Goal: Transaction & Acquisition: Purchase product/service

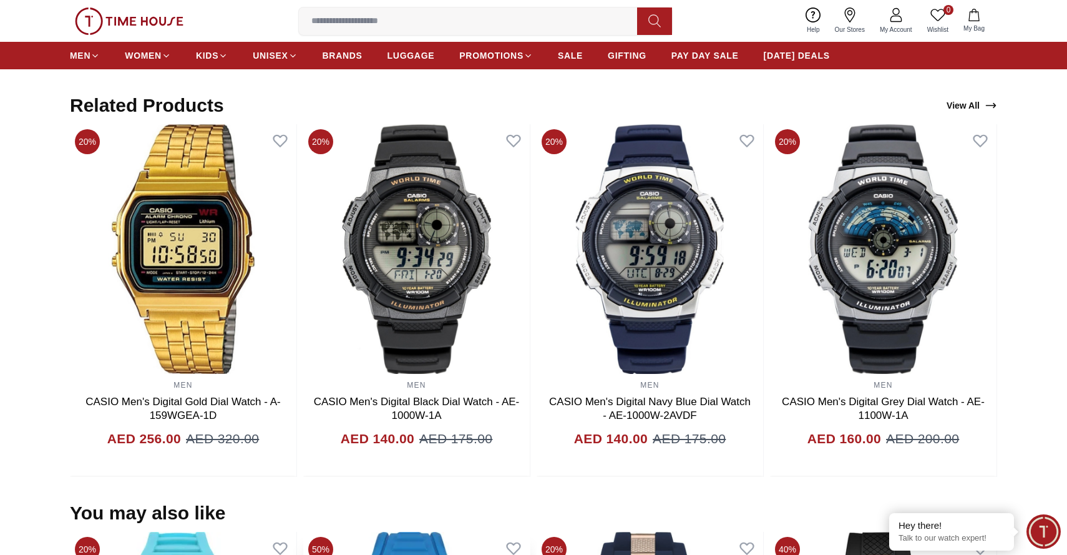
scroll to position [594, 0]
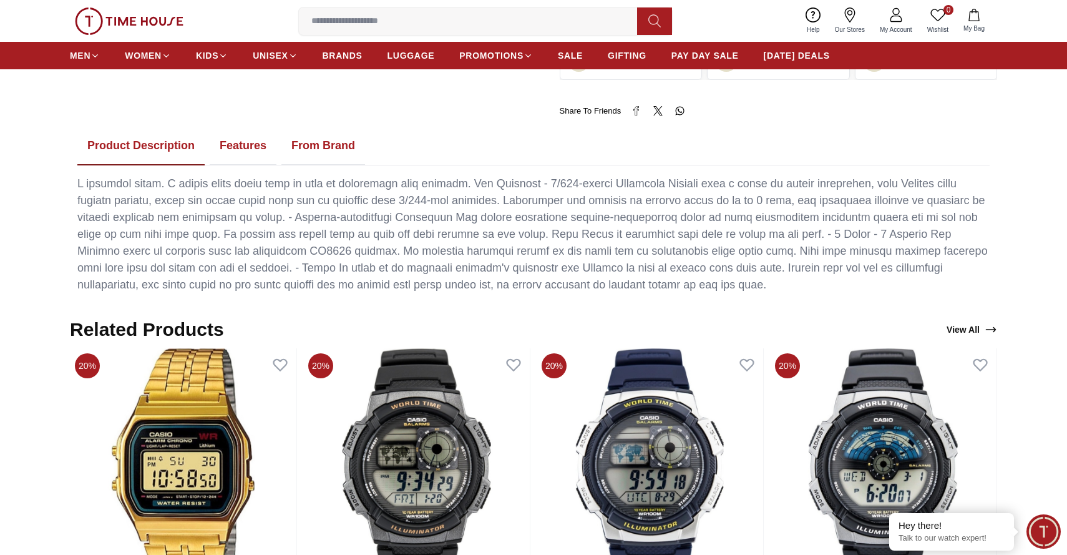
click at [454, 24] on input at bounding box center [473, 21] width 348 height 25
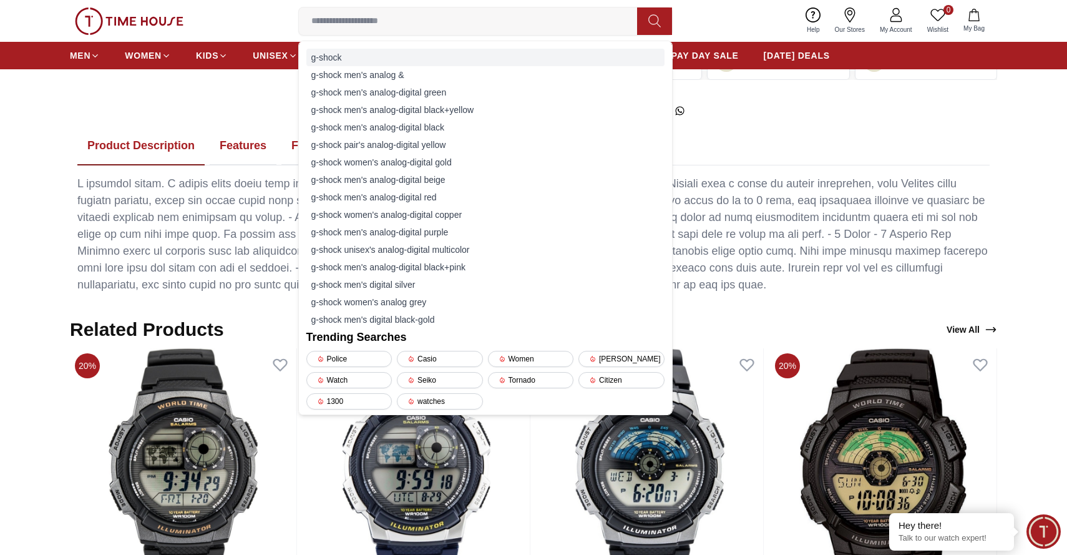
click at [429, 54] on div "g-shock" at bounding box center [485, 57] width 358 height 17
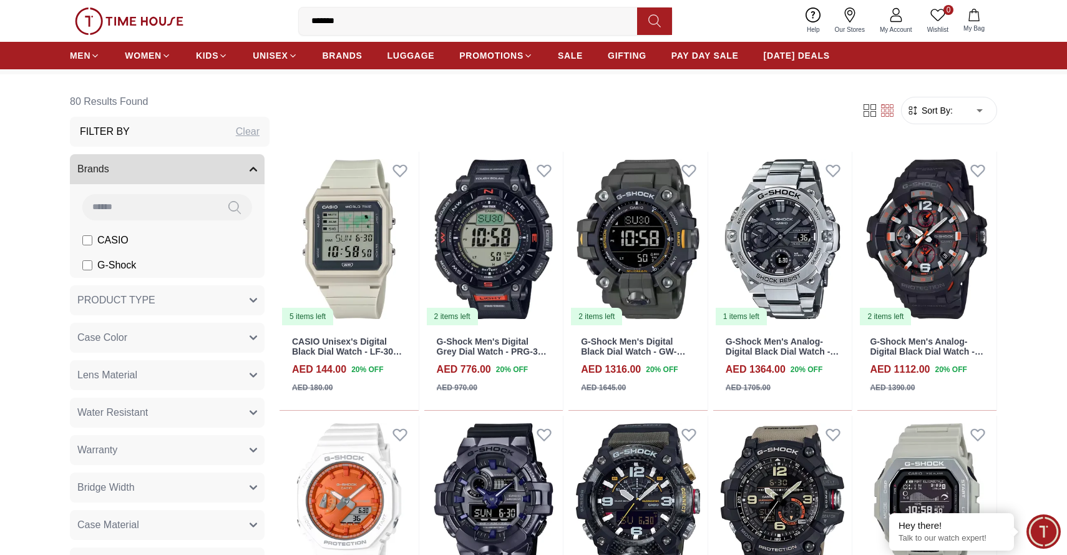
scroll to position [61, 0]
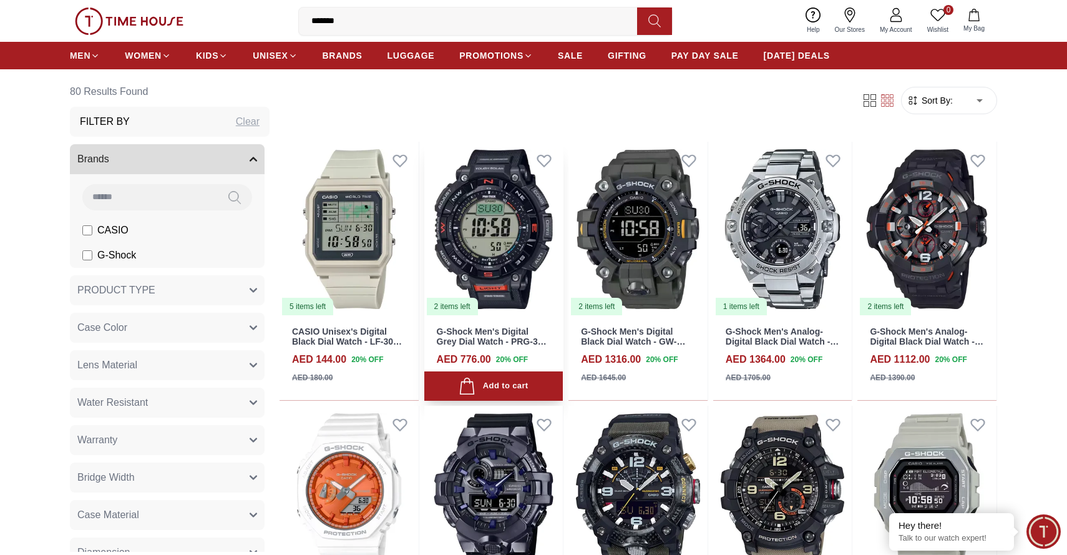
click at [501, 225] on img at bounding box center [493, 229] width 139 height 175
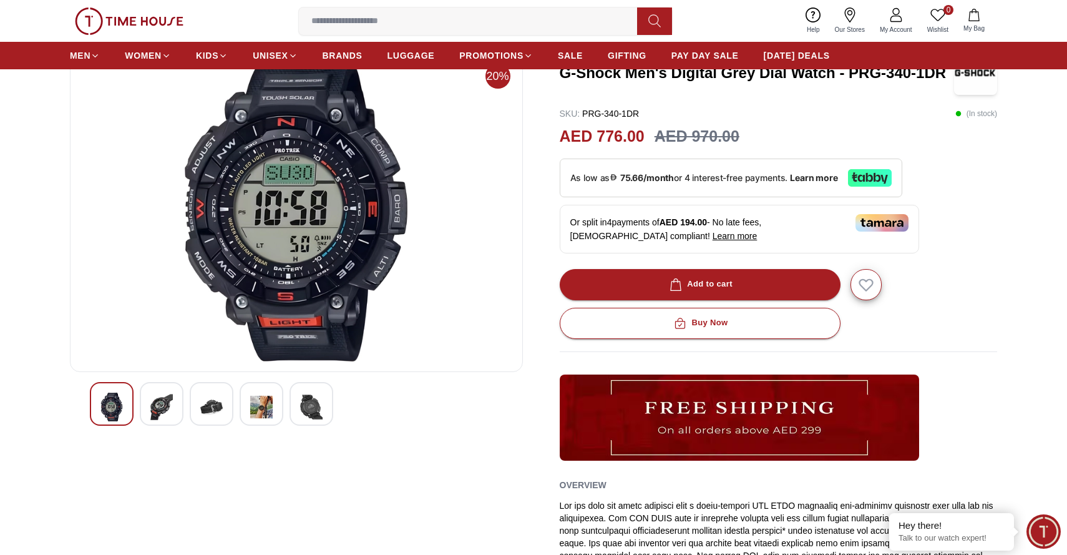
scroll to position [86, 0]
click at [161, 408] on img at bounding box center [161, 407] width 22 height 29
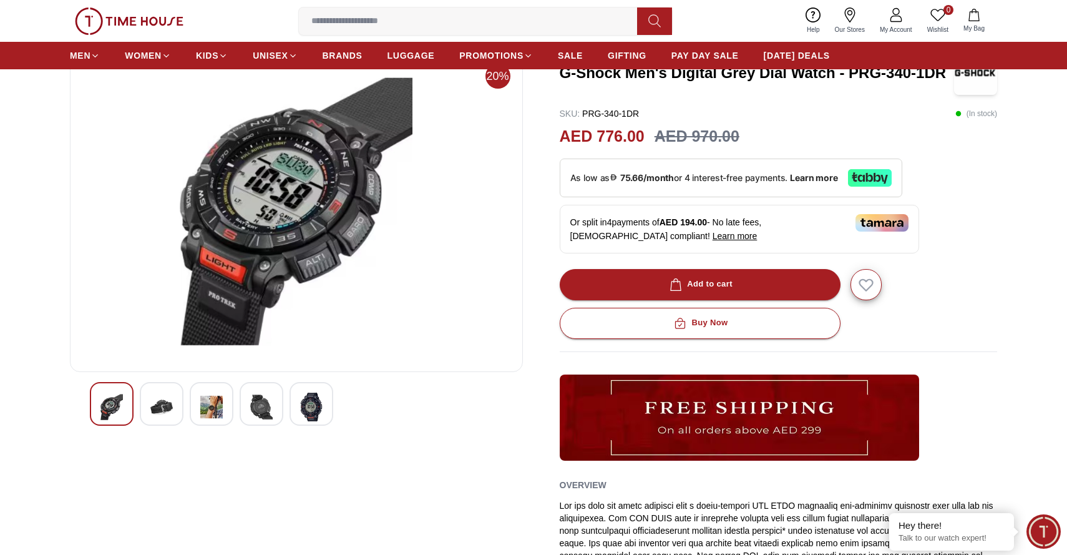
click at [190, 408] on div at bounding box center [212, 404] width 44 height 44
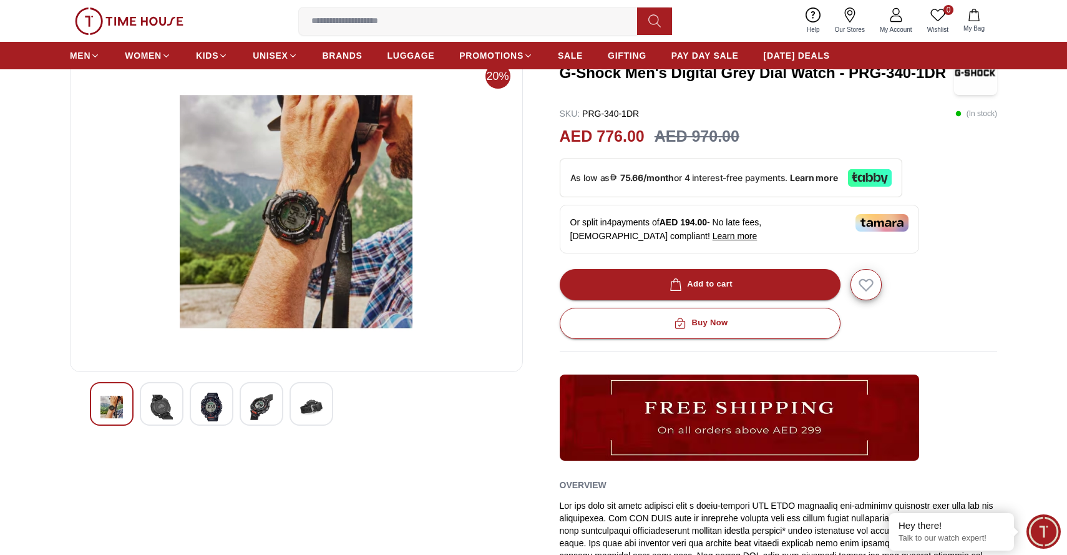
click at [214, 409] on img at bounding box center [211, 407] width 22 height 29
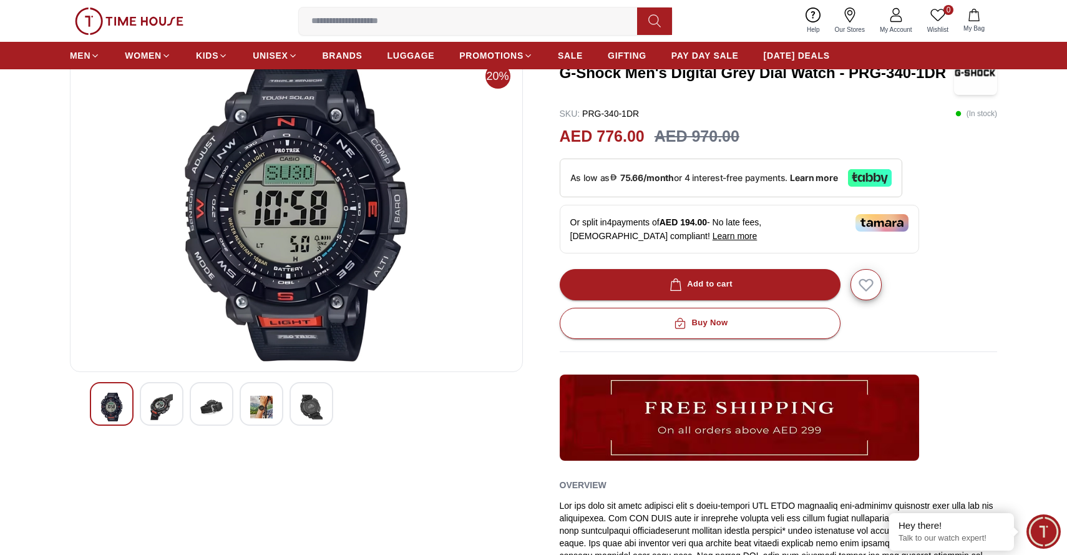
click at [250, 410] on img at bounding box center [261, 407] width 22 height 29
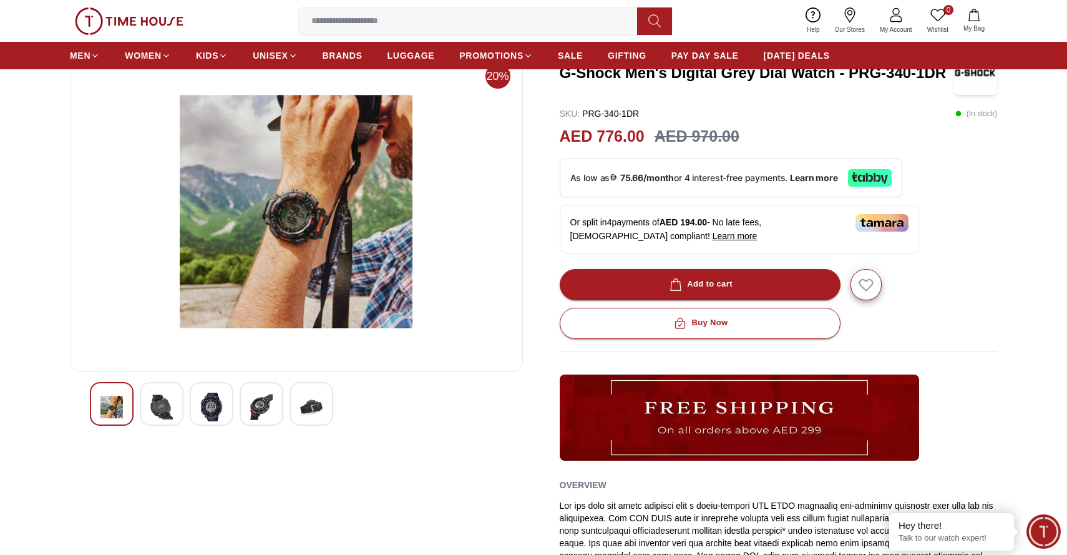
click at [305, 409] on img at bounding box center [311, 407] width 22 height 29
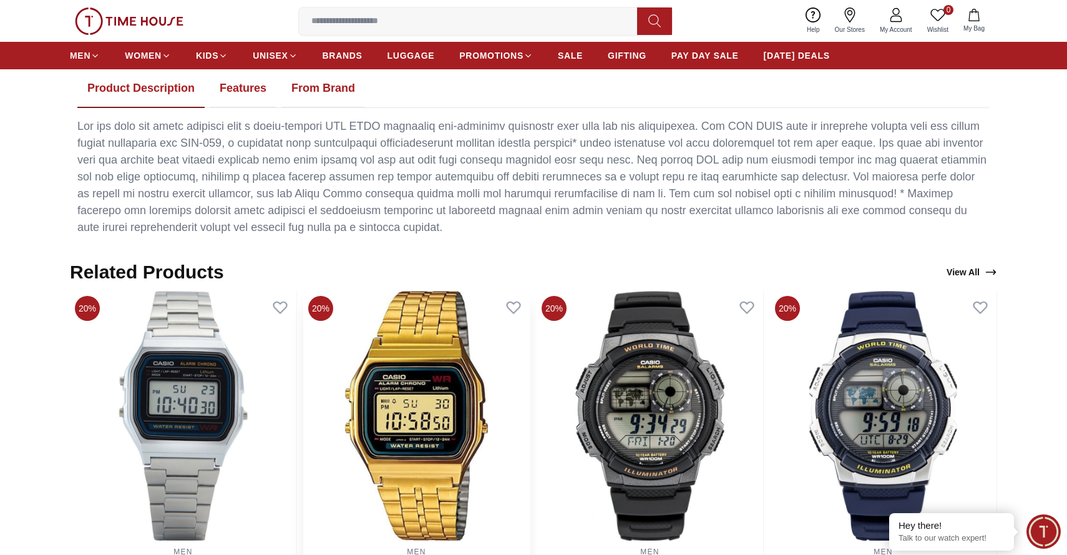
scroll to position [664, 0]
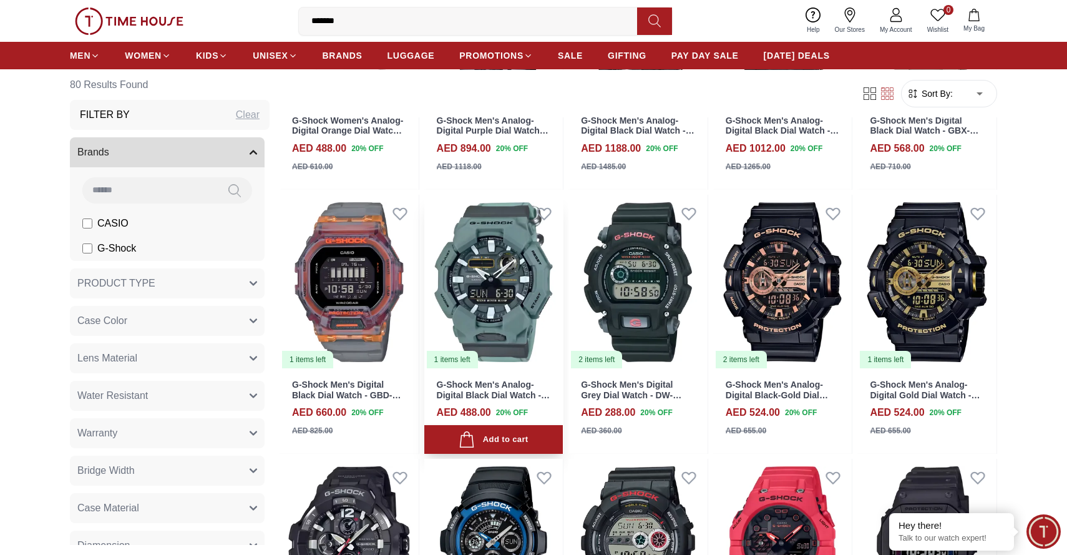
scroll to position [541, 0]
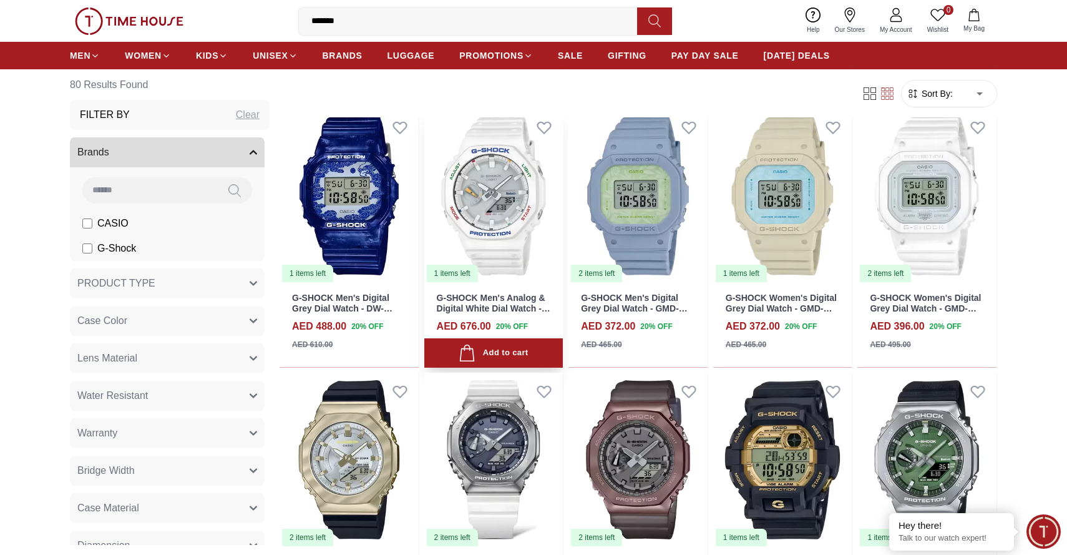
scroll to position [1678, 1]
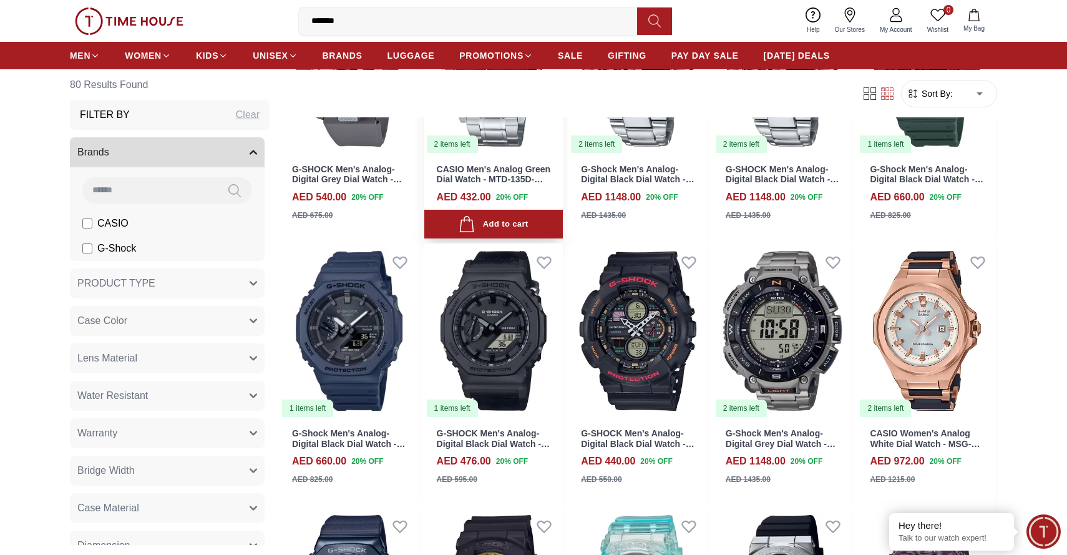
scroll to position [2600, 0]
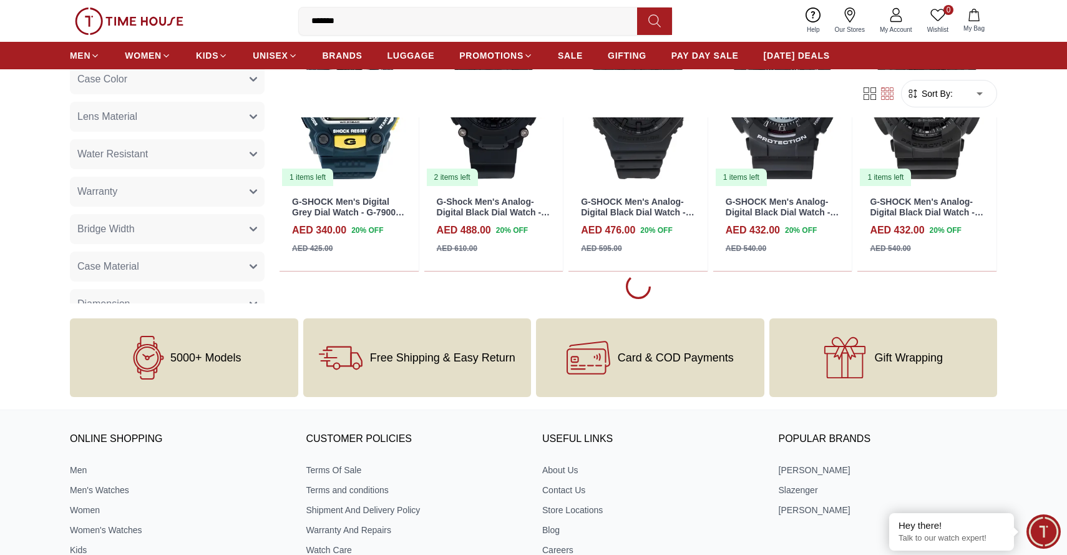
scroll to position [4126, 0]
